Goal: Transaction & Acquisition: Purchase product/service

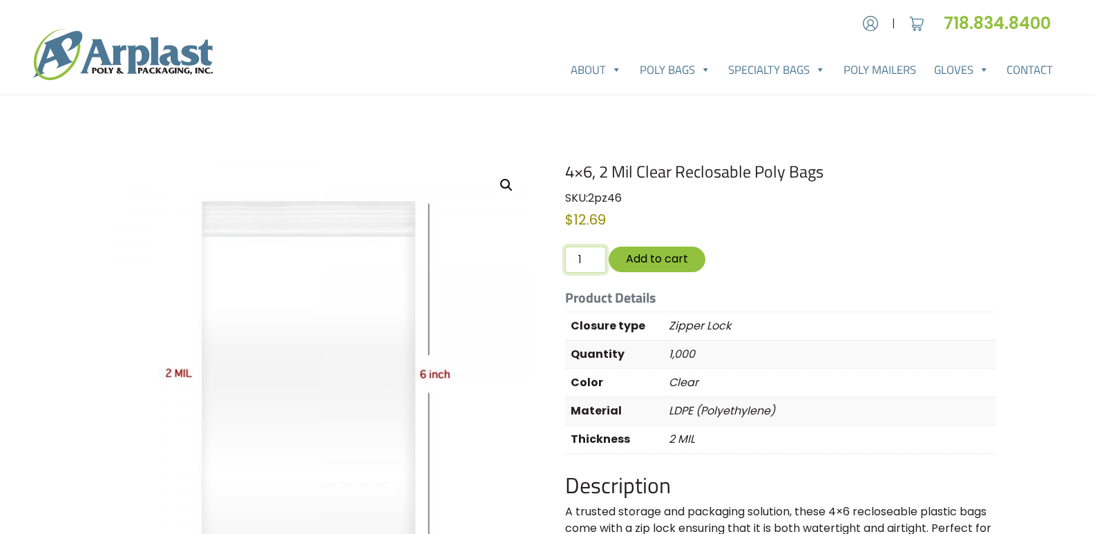
click at [574, 255] on input "1" at bounding box center [585, 260] width 40 height 26
type input "6"
click at [650, 255] on button "Add to cart" at bounding box center [657, 260] width 97 height 26
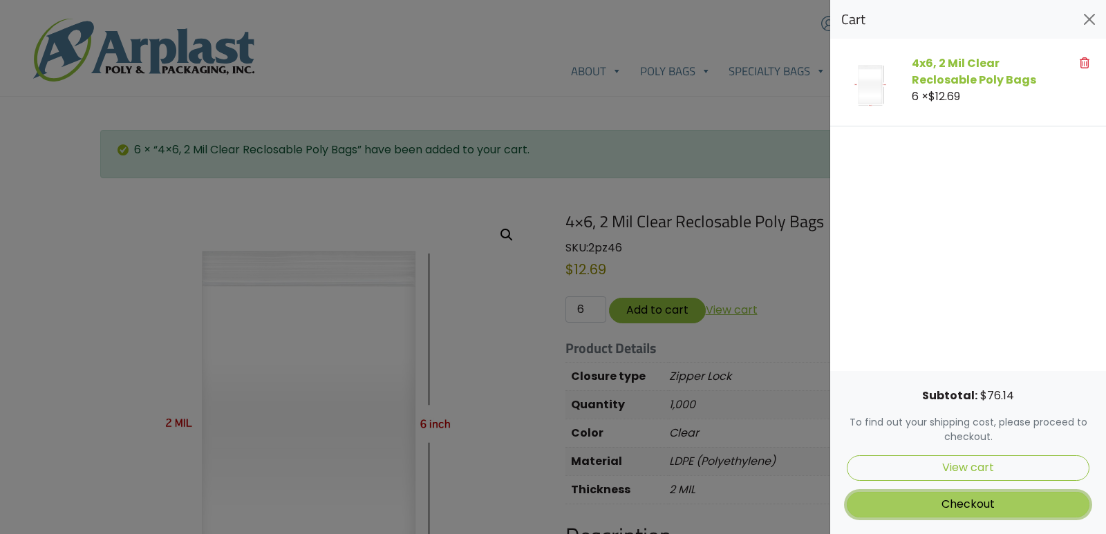
click at [946, 507] on link "Checkout" at bounding box center [968, 505] width 243 height 26
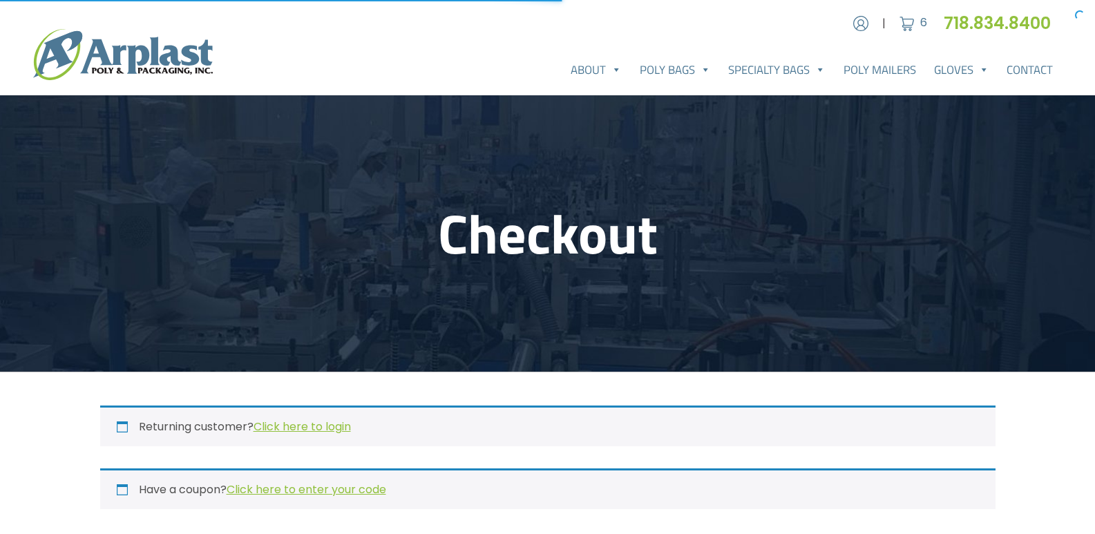
select select "NJ"
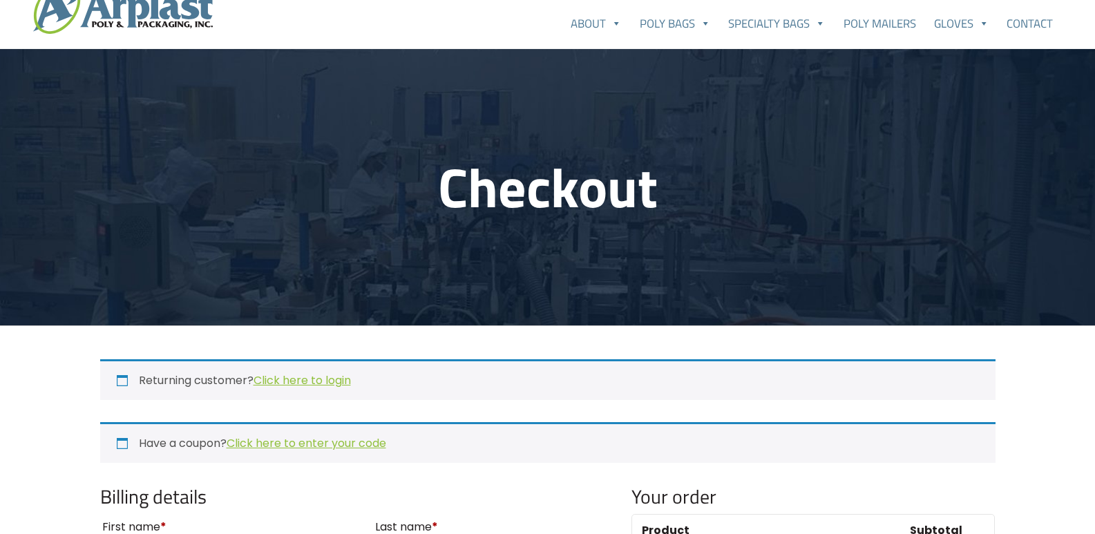
scroll to position [138, 0]
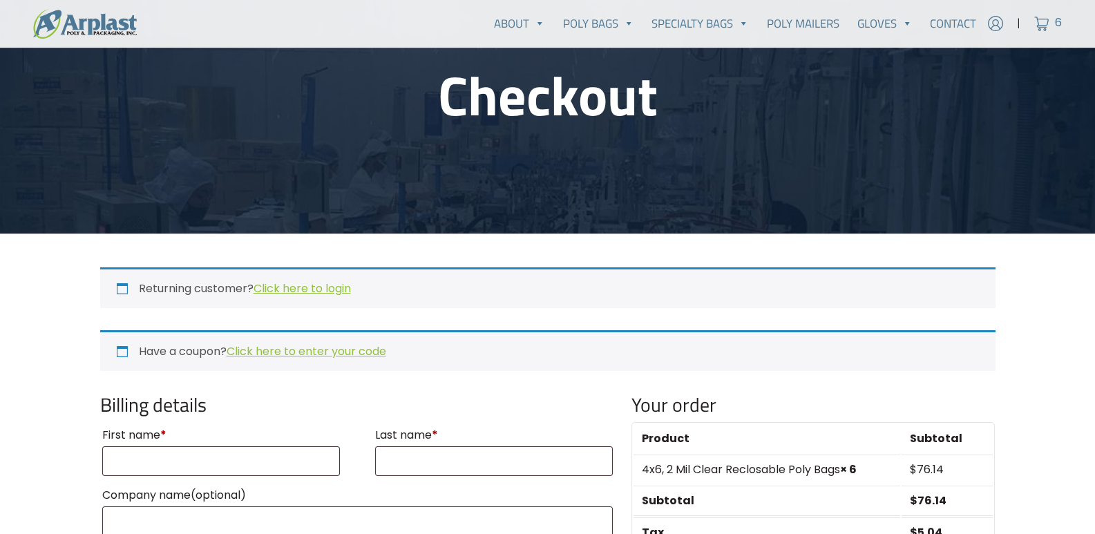
click at [311, 299] on div "Returning customer? Click here to login" at bounding box center [548, 287] width 896 height 41
click at [314, 292] on link "Click here to login" at bounding box center [302, 289] width 97 height 16
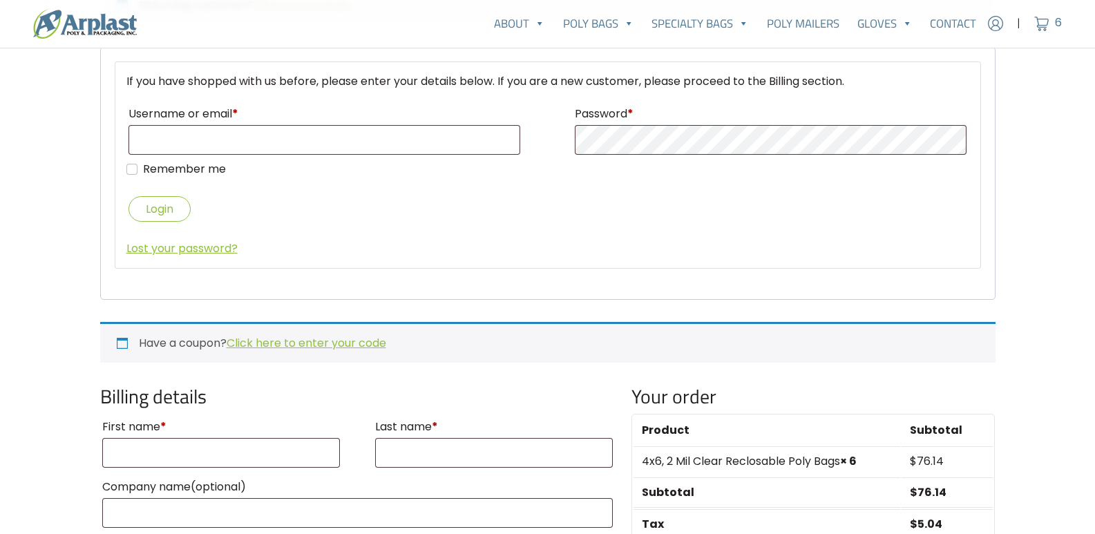
scroll to position [435, 0]
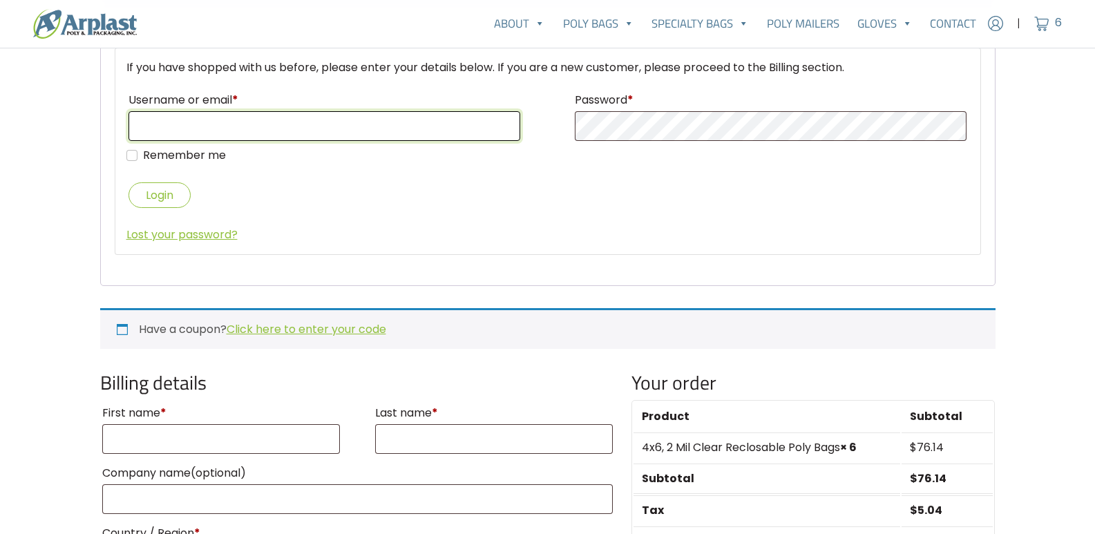
click at [156, 131] on input "Username or email *" at bounding box center [325, 126] width 392 height 30
paste input "invoicing@order.co"
type input "invoicing@order.co"
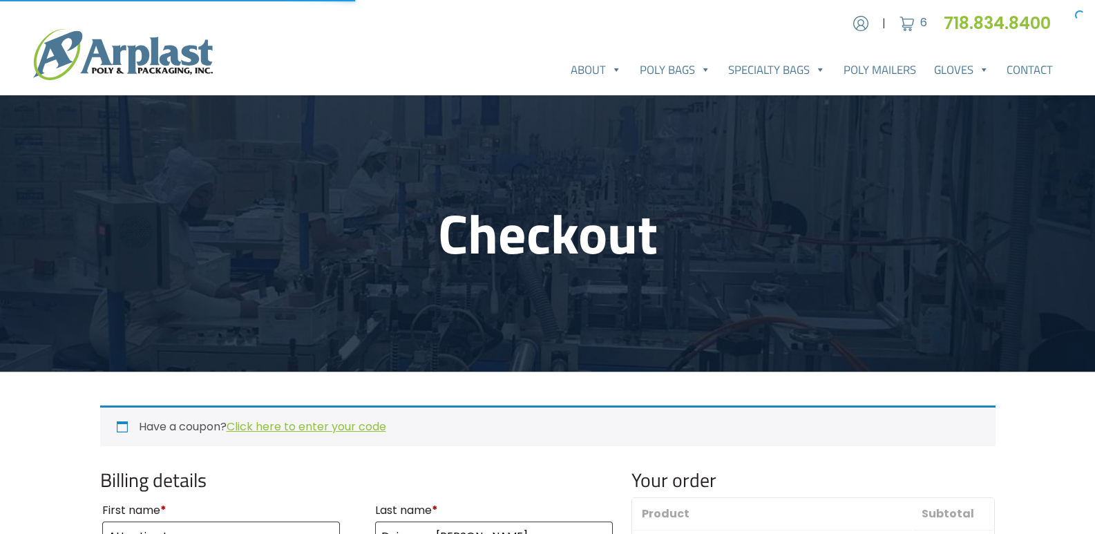
select select "NJ"
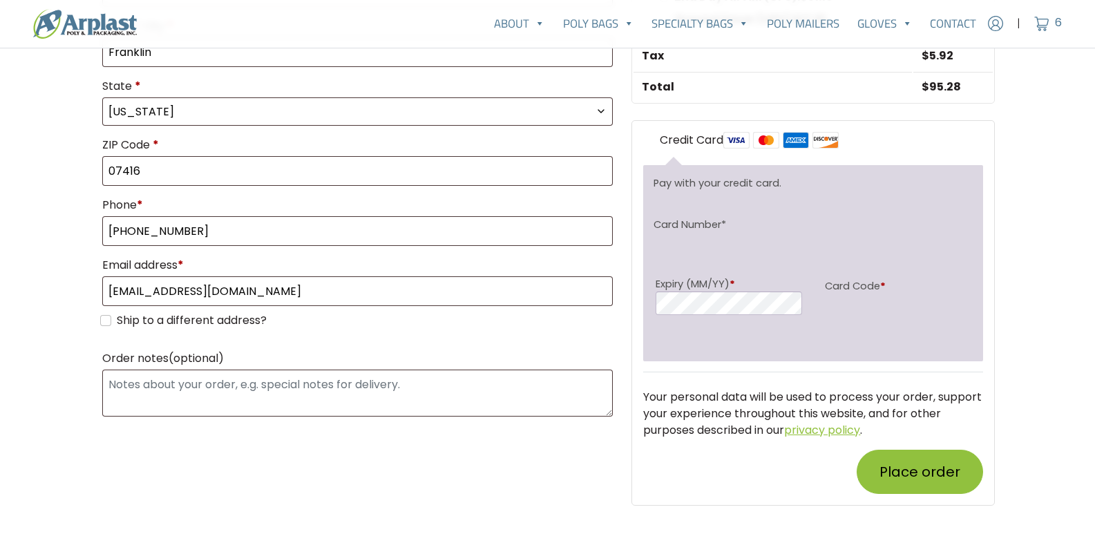
scroll to position [760, 0]
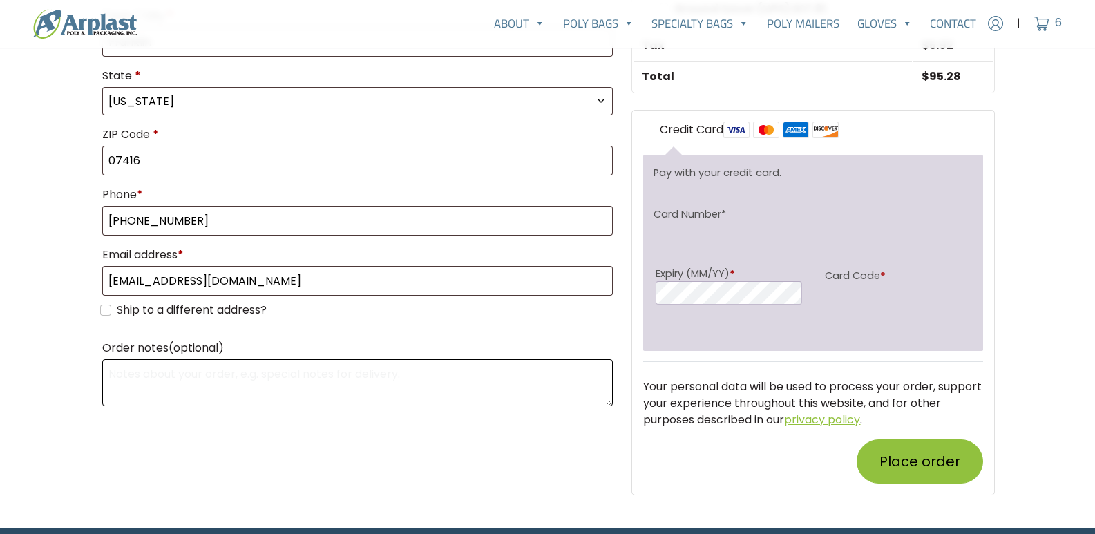
click at [198, 374] on textarea "Order notes (optional)" at bounding box center [357, 382] width 511 height 47
paste textarea "Must be delivered Mon-Fri between 7am to 2pm, receiving closes promptly at 2pm.…"
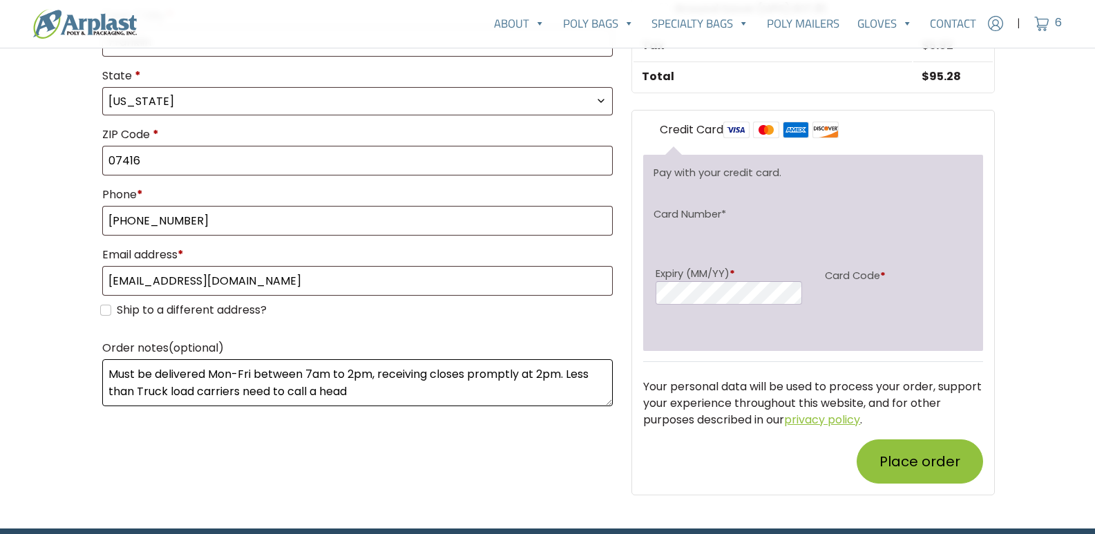
type textarea "Must be delivered Mon-Fri between 7am to 2pm, receiving closes promptly at 2pm.…"
click at [312, 424] on div "Billing details First name * Attention to Last name * Daiven or Brendan Company…" at bounding box center [358, 90] width 532 height 765
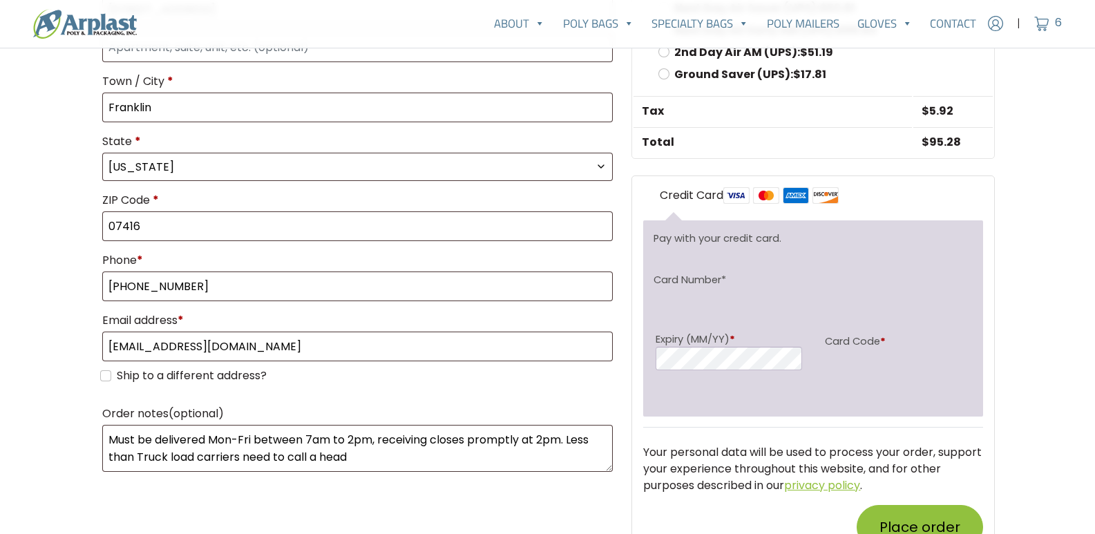
scroll to position [691, 0]
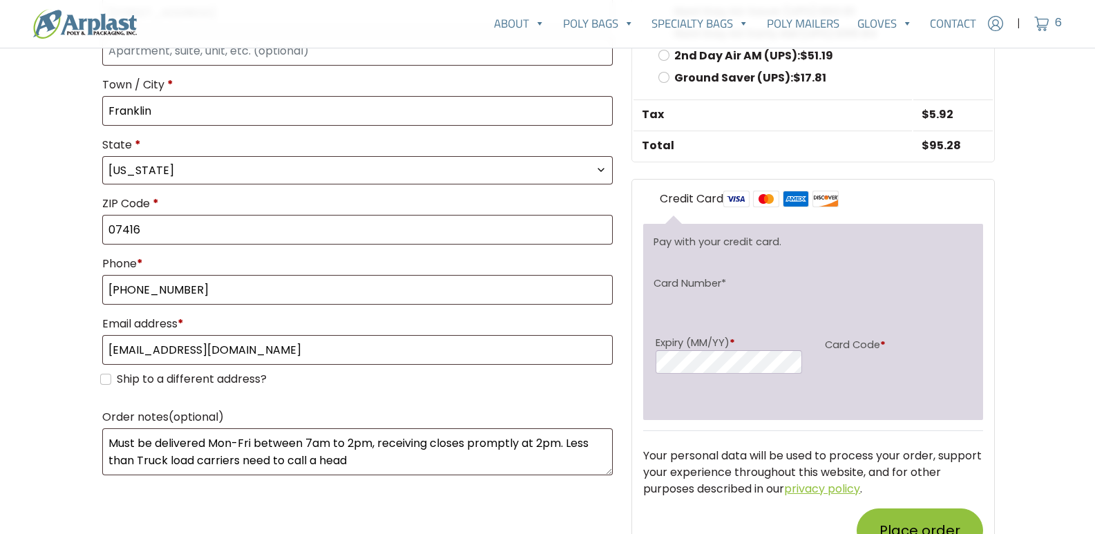
click at [636, 395] on div "Credit Card Pay with your credit card. Card Number * Expiry (MM/YY) * Card Code…" at bounding box center [813, 372] width 362 height 384
click at [1014, 281] on main "Checkout Have a coupon? Click here to enter your code If you have a coupon code…" at bounding box center [547, 0] width 1095 height 1193
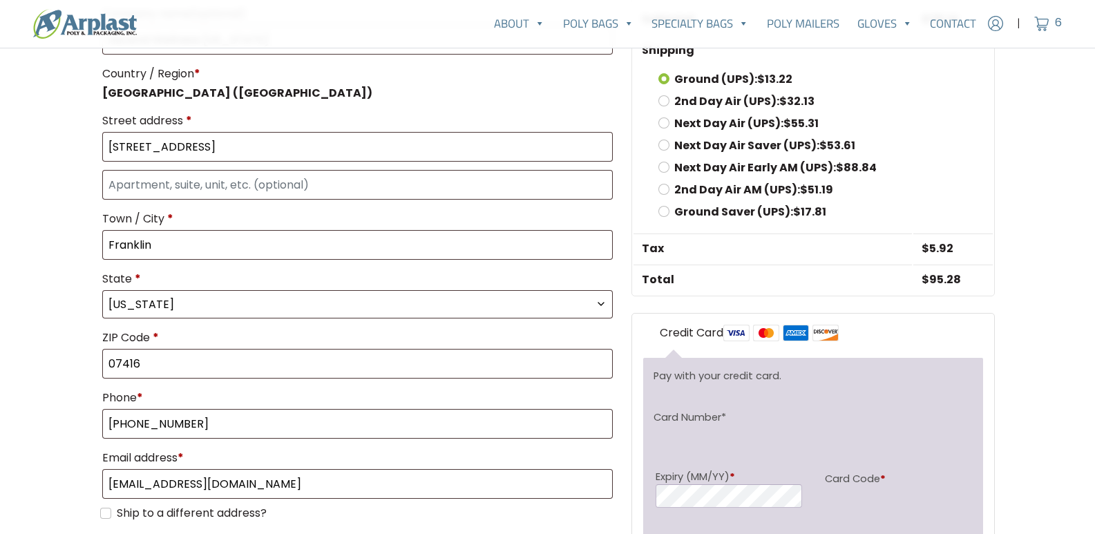
scroll to position [760, 0]
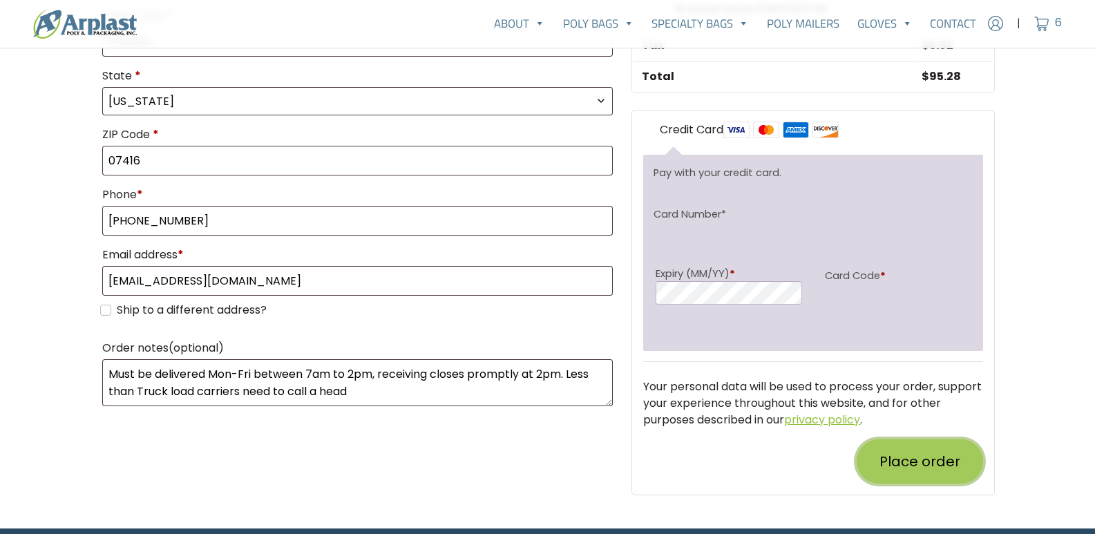
click at [923, 463] on button "Place order" at bounding box center [920, 461] width 126 height 44
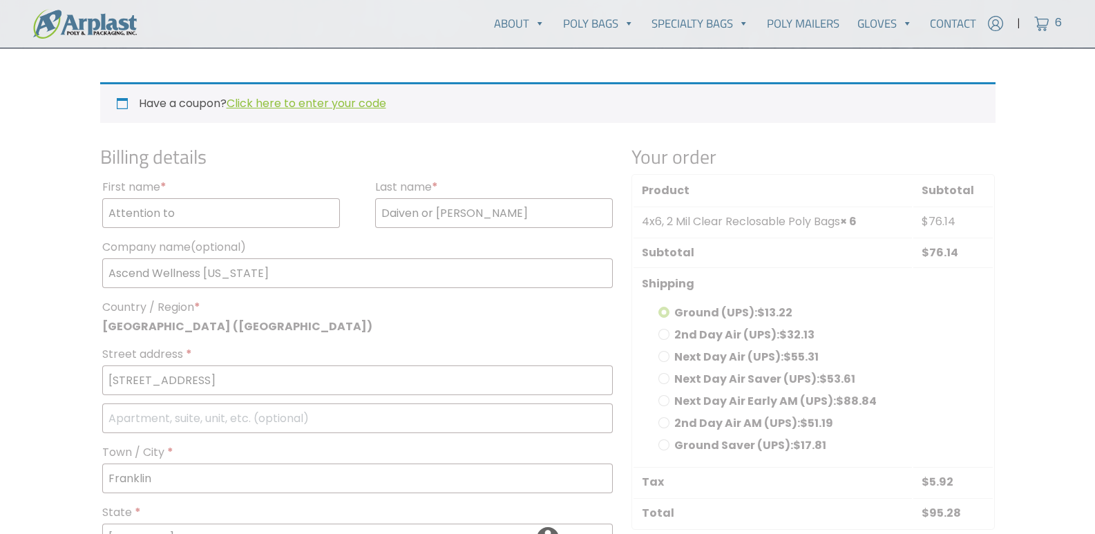
scroll to position [346, 0]
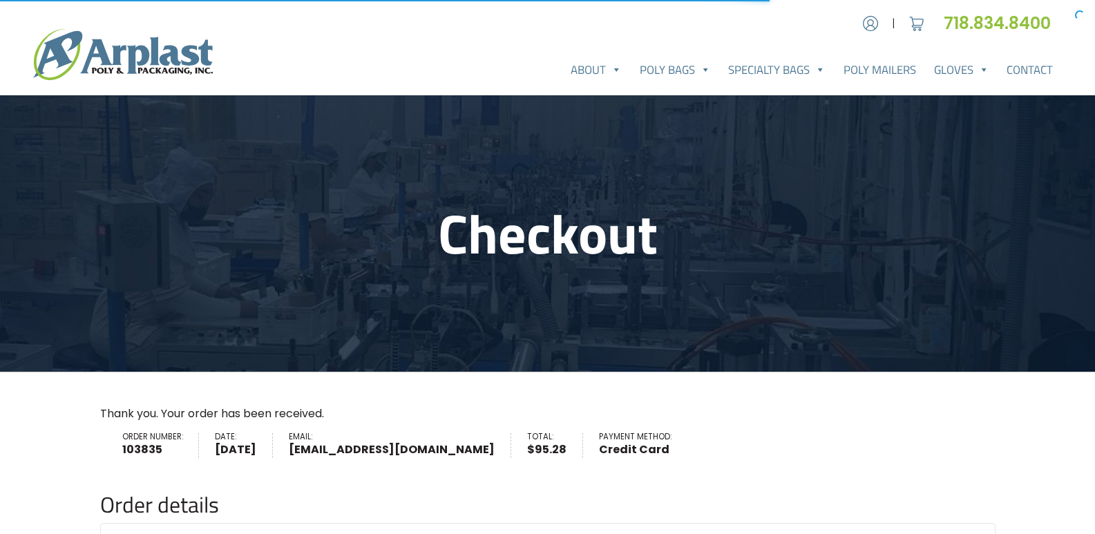
scroll to position [207, 0]
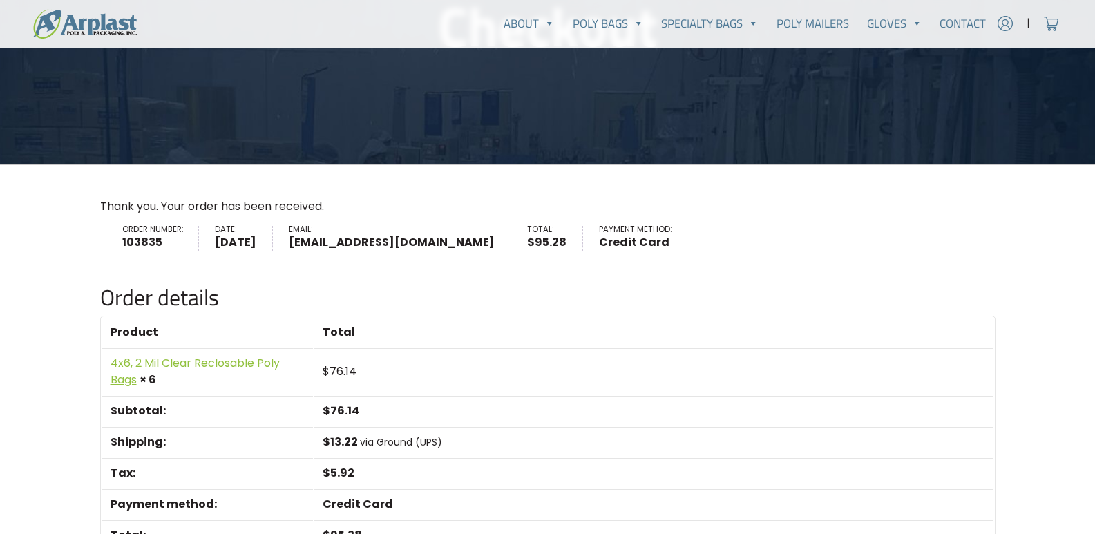
click at [150, 244] on strong "103835" at bounding box center [152, 242] width 61 height 17
copy strong "103835"
click at [48, 318] on main "Checkout Thank you. Your order has been received. Order number: 103835 Date: Oc…" at bounding box center [547, 370] width 1095 height 964
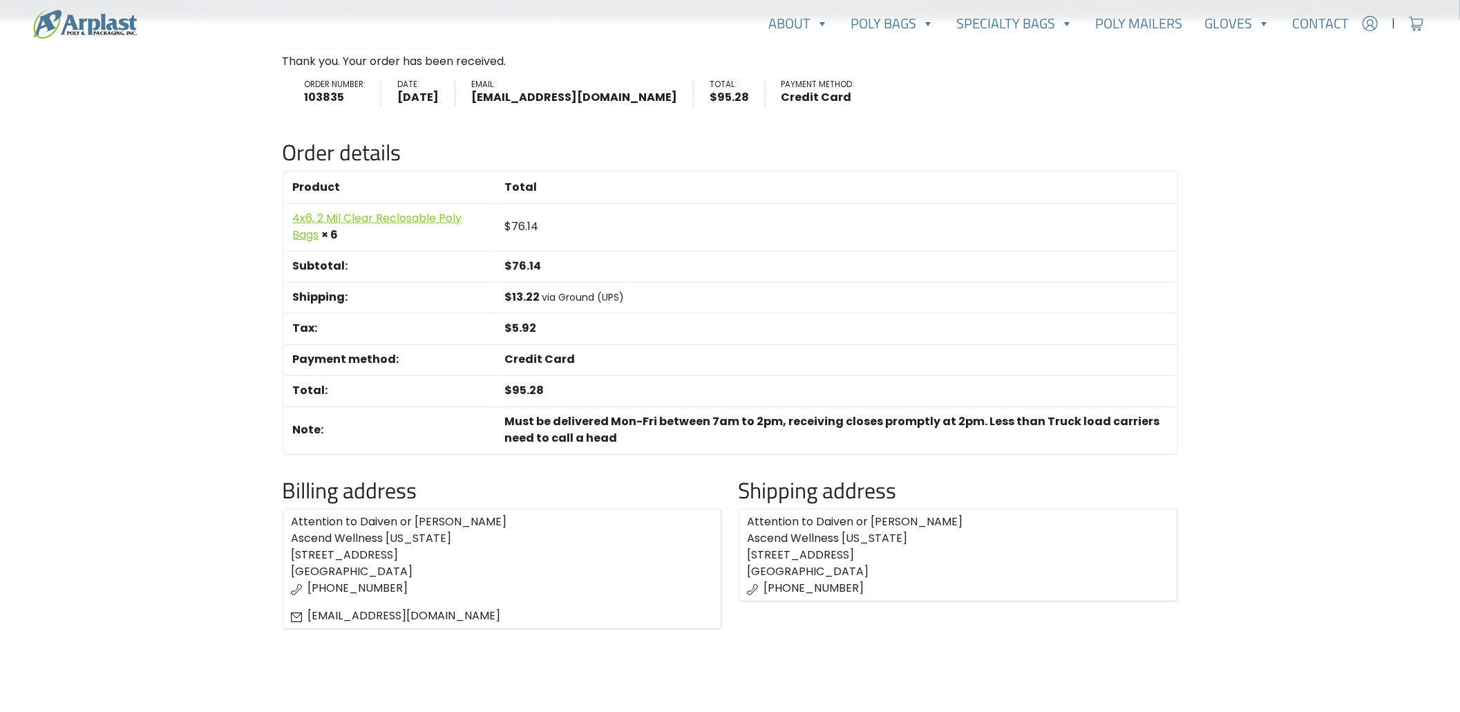
scroll to position [346, 0]
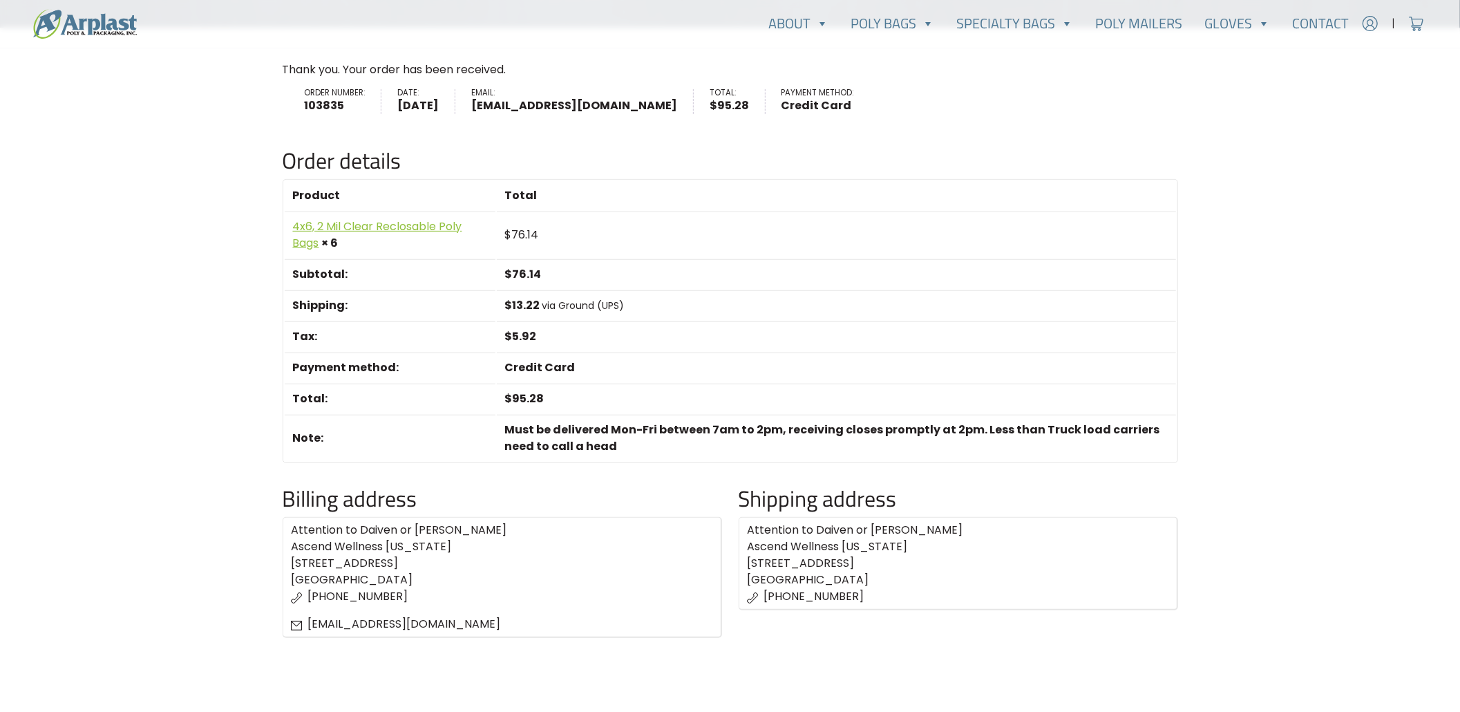
click at [162, 493] on main "Checkout Thank you. Your order has been received. Order number: 103835 Date: Oc…" at bounding box center [730, 244] width 1460 height 986
